Goal: Task Accomplishment & Management: Use online tool/utility

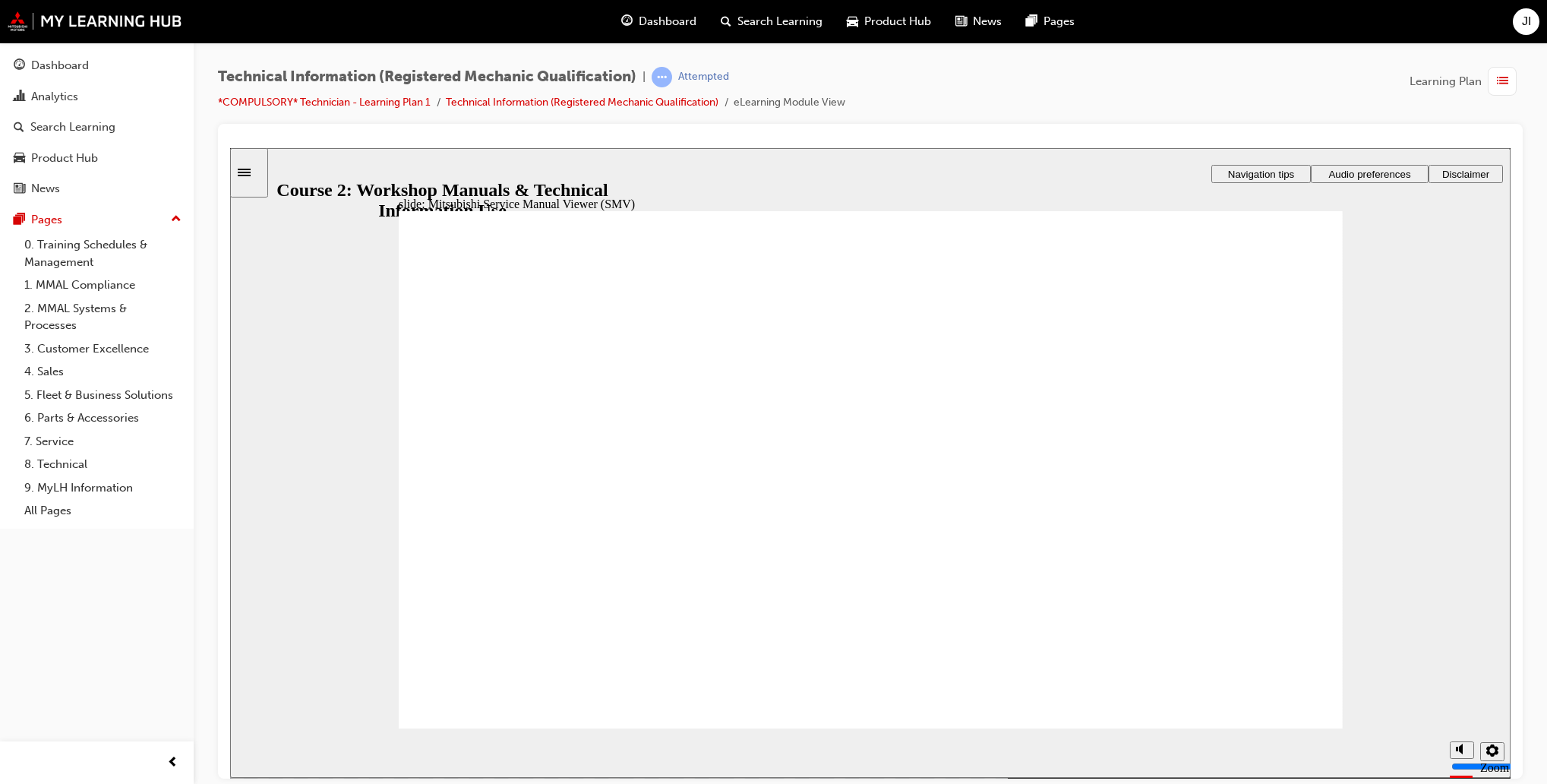
click at [1524, 23] on span "JI" at bounding box center [1526, 22] width 9 height 18
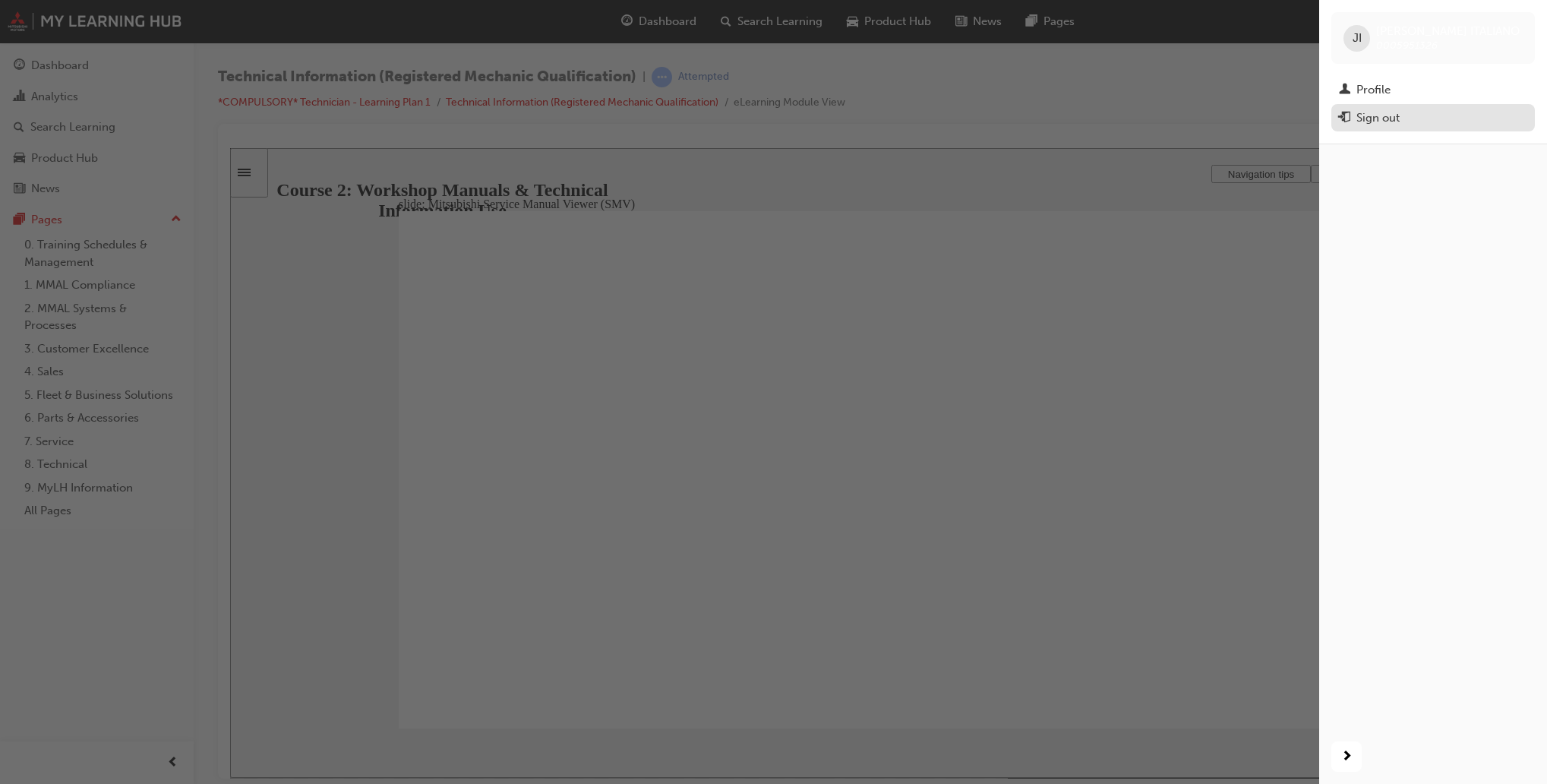
click at [1399, 119] on div "Sign out" at bounding box center [1377, 118] width 43 height 18
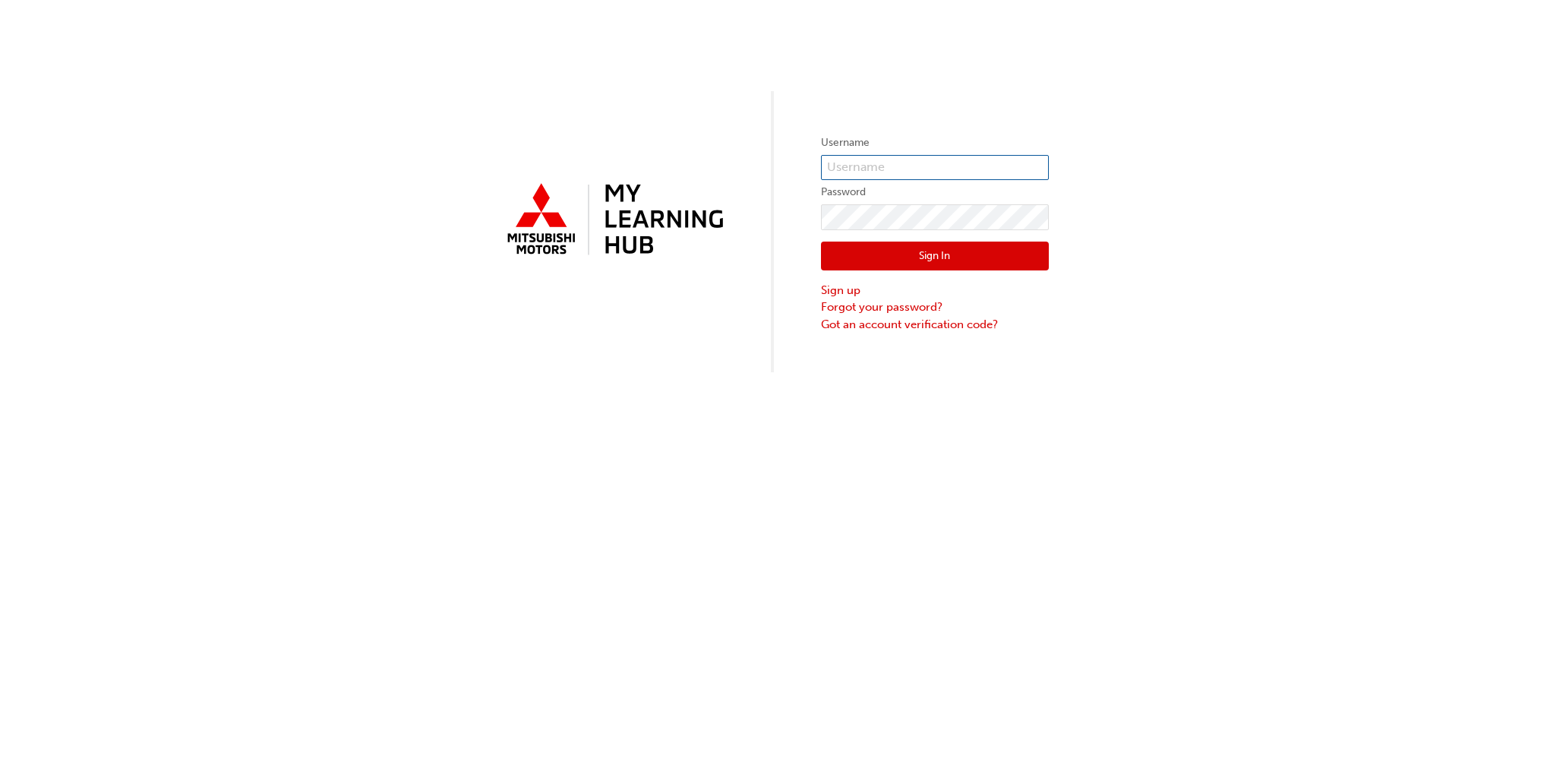
click at [947, 176] on input "text" at bounding box center [935, 167] width 228 height 26
type input "0005987614"
click button "Sign In" at bounding box center [935, 256] width 228 height 29
